Goal: Communication & Community: Share content

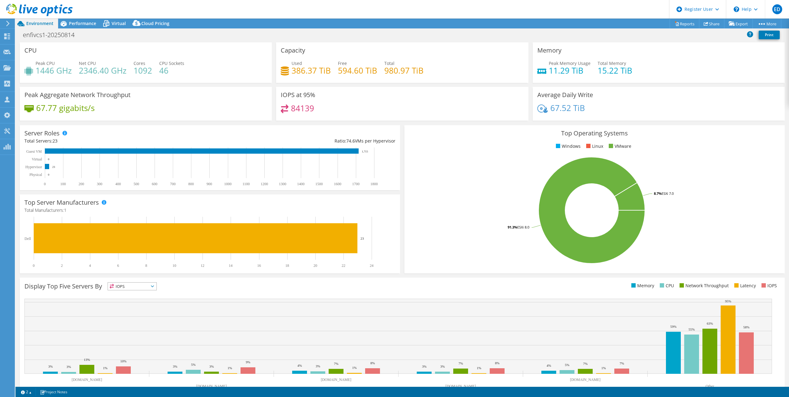
select select "USD"
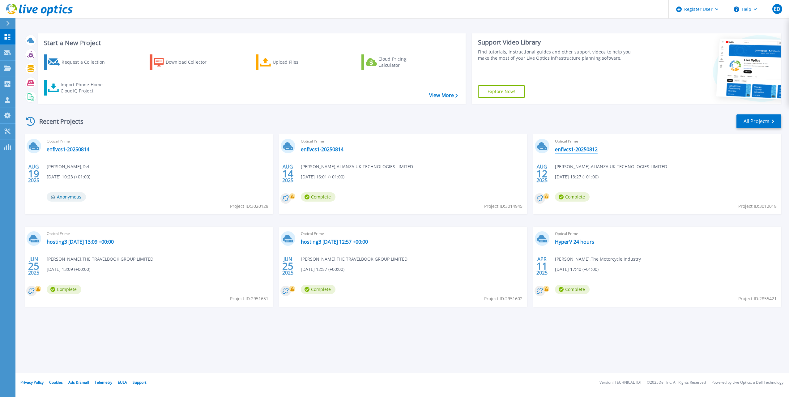
click at [584, 149] on link "enfivcs1-20250812" at bounding box center [576, 149] width 43 height 6
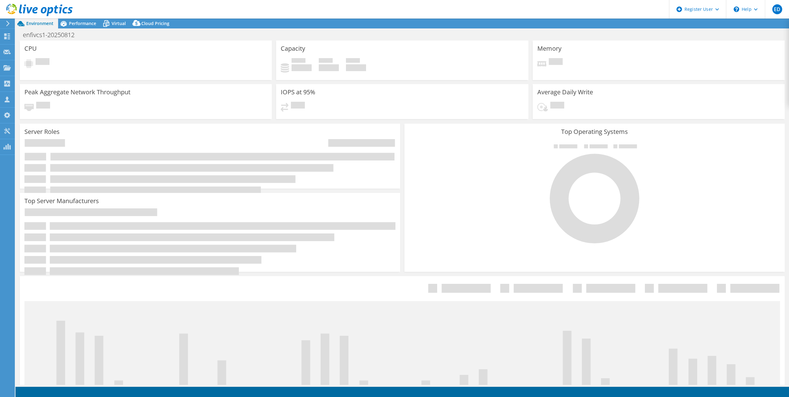
select select "USD"
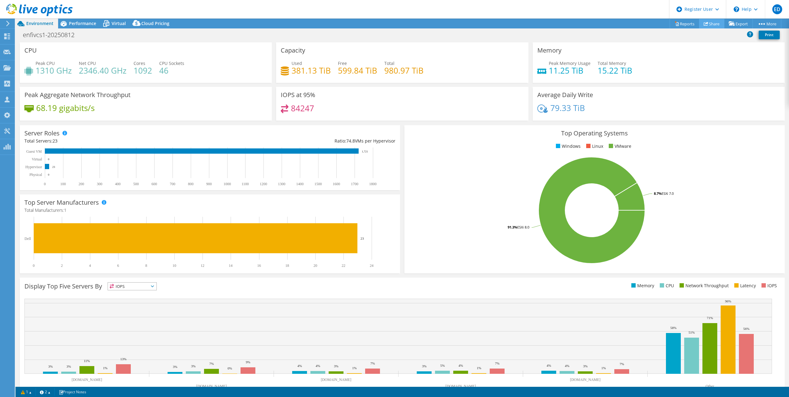
click at [713, 24] on link "Share" at bounding box center [711, 24] width 25 height 10
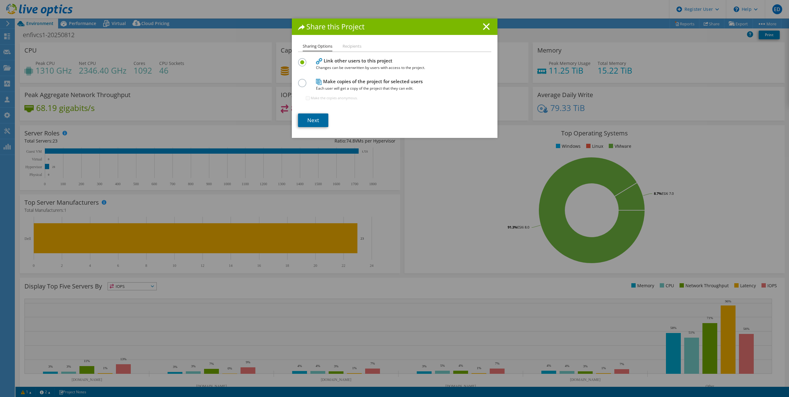
click at [317, 119] on link "Next" at bounding box center [313, 121] width 30 height 14
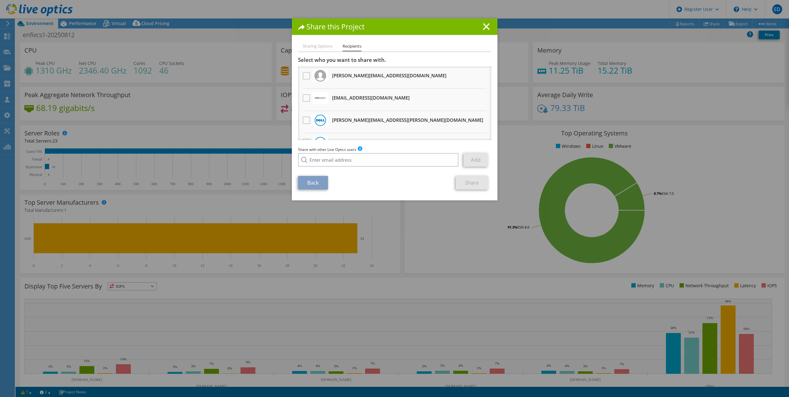
scroll to position [31, 0]
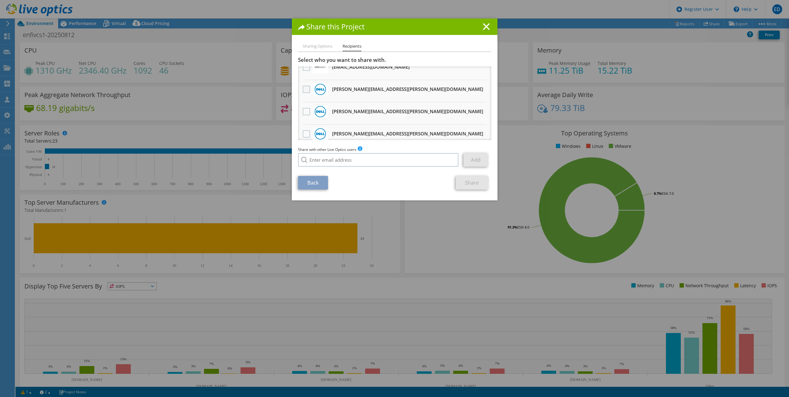
click at [303, 90] on label at bounding box center [307, 89] width 9 height 7
click at [0, 0] on input "checkbox" at bounding box center [0, 0] width 0 height 0
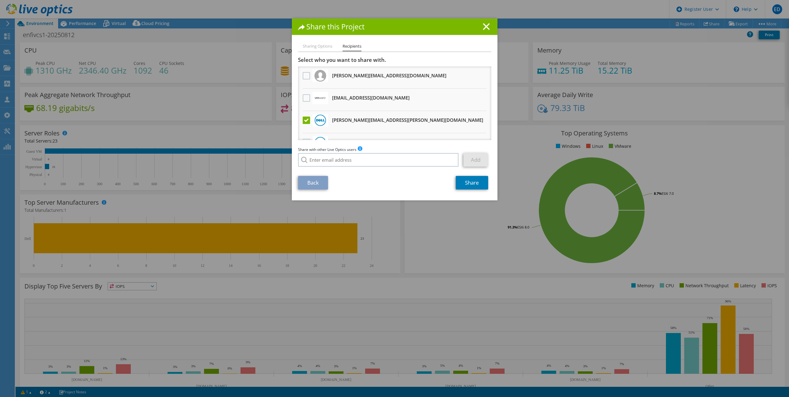
scroll to position [62, 0]
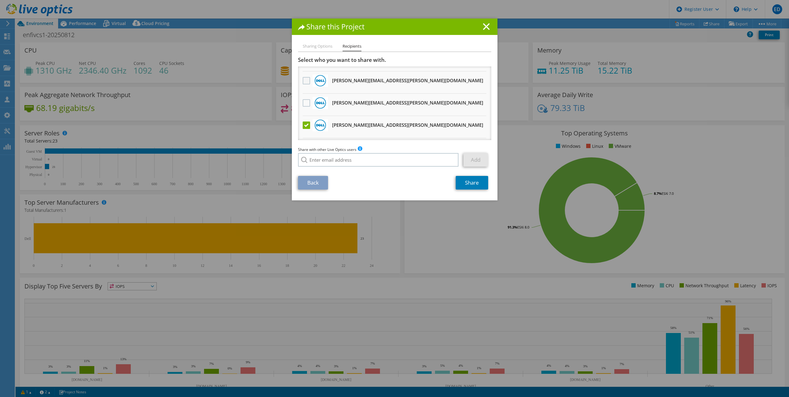
click at [303, 82] on label at bounding box center [307, 80] width 9 height 7
click at [0, 0] on input "checkbox" at bounding box center [0, 0] width 0 height 0
click at [467, 185] on link "Share" at bounding box center [472, 183] width 32 height 14
